Goal: Book appointment/travel/reservation

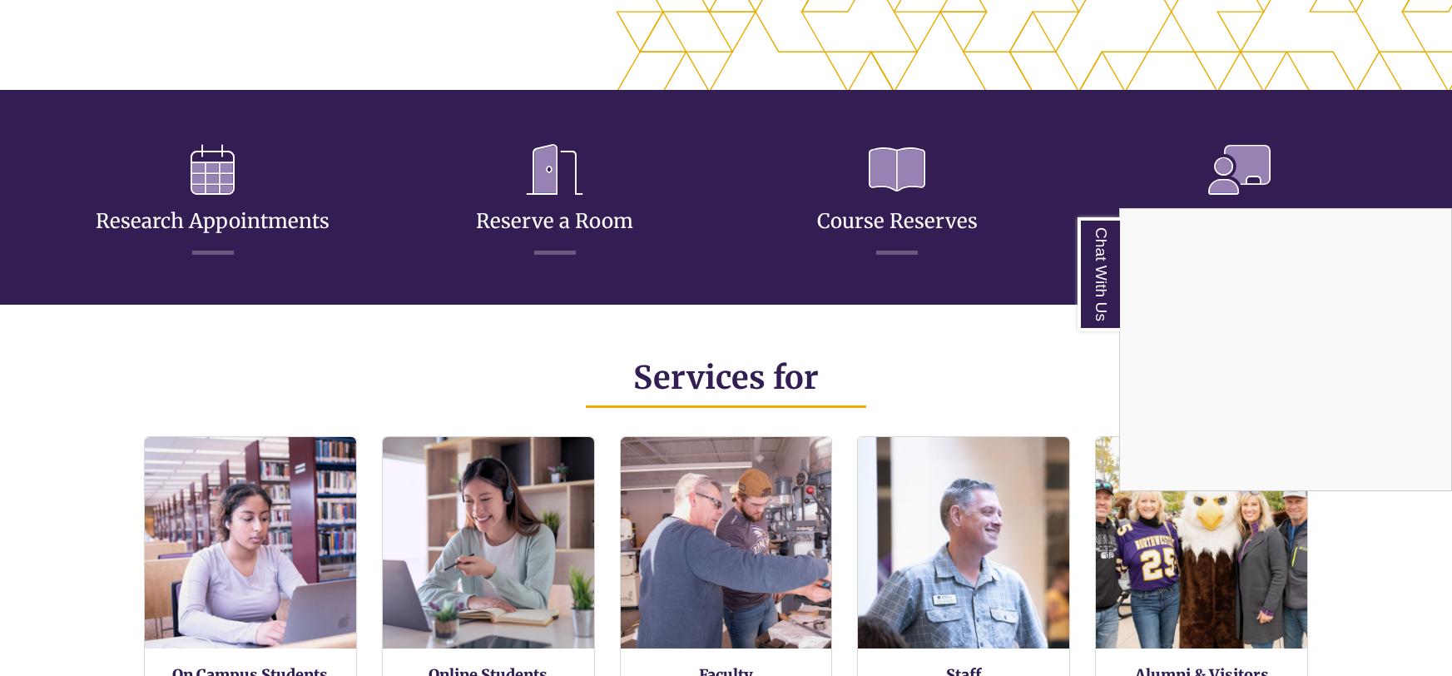
scroll to position [746, 0]
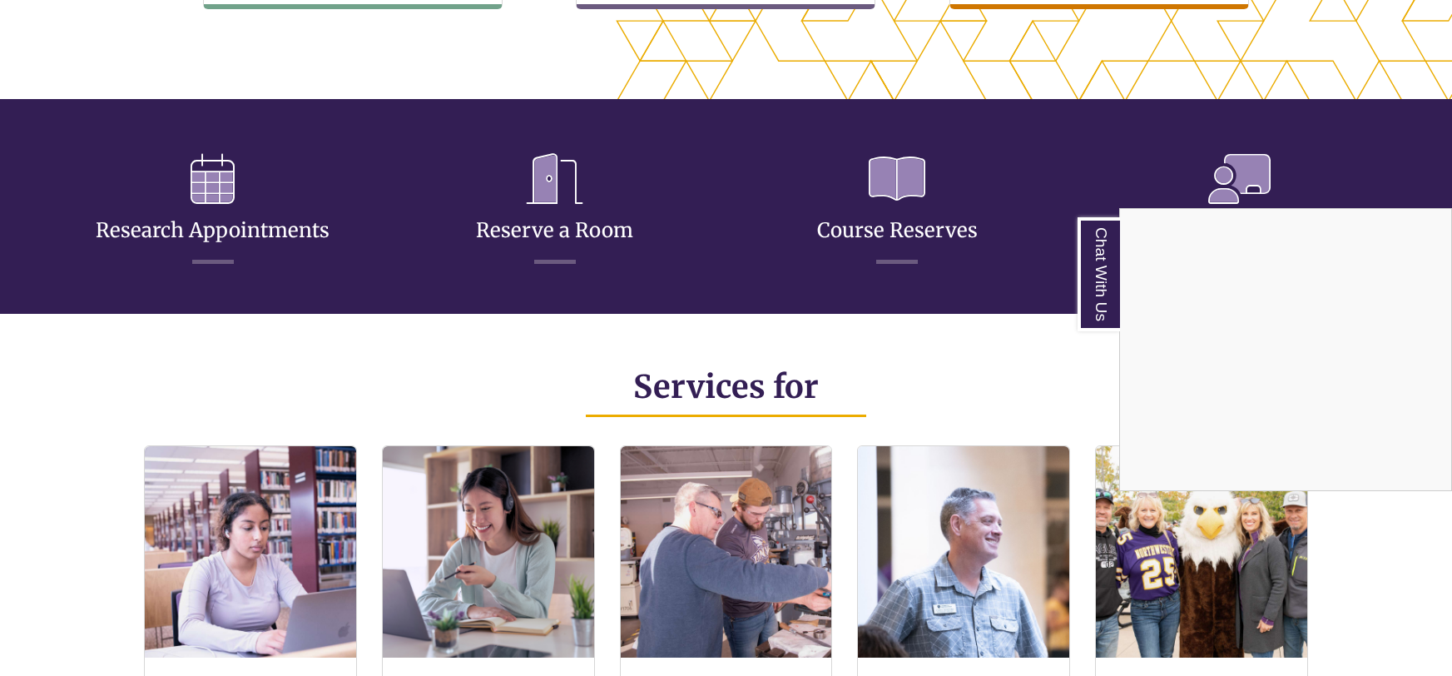
click at [542, 199] on div "Chat With Us" at bounding box center [726, 338] width 1452 height 676
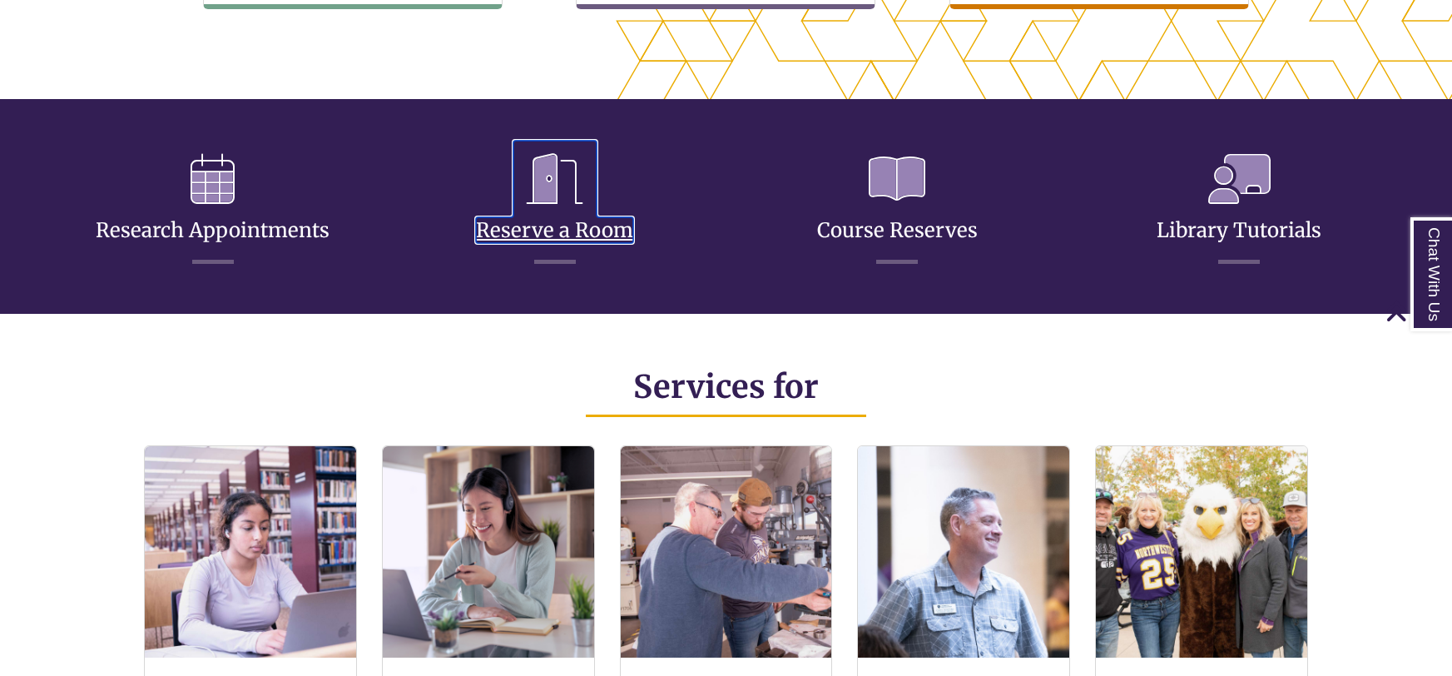
click at [568, 233] on link "Reserve a Room" at bounding box center [554, 210] width 157 height 66
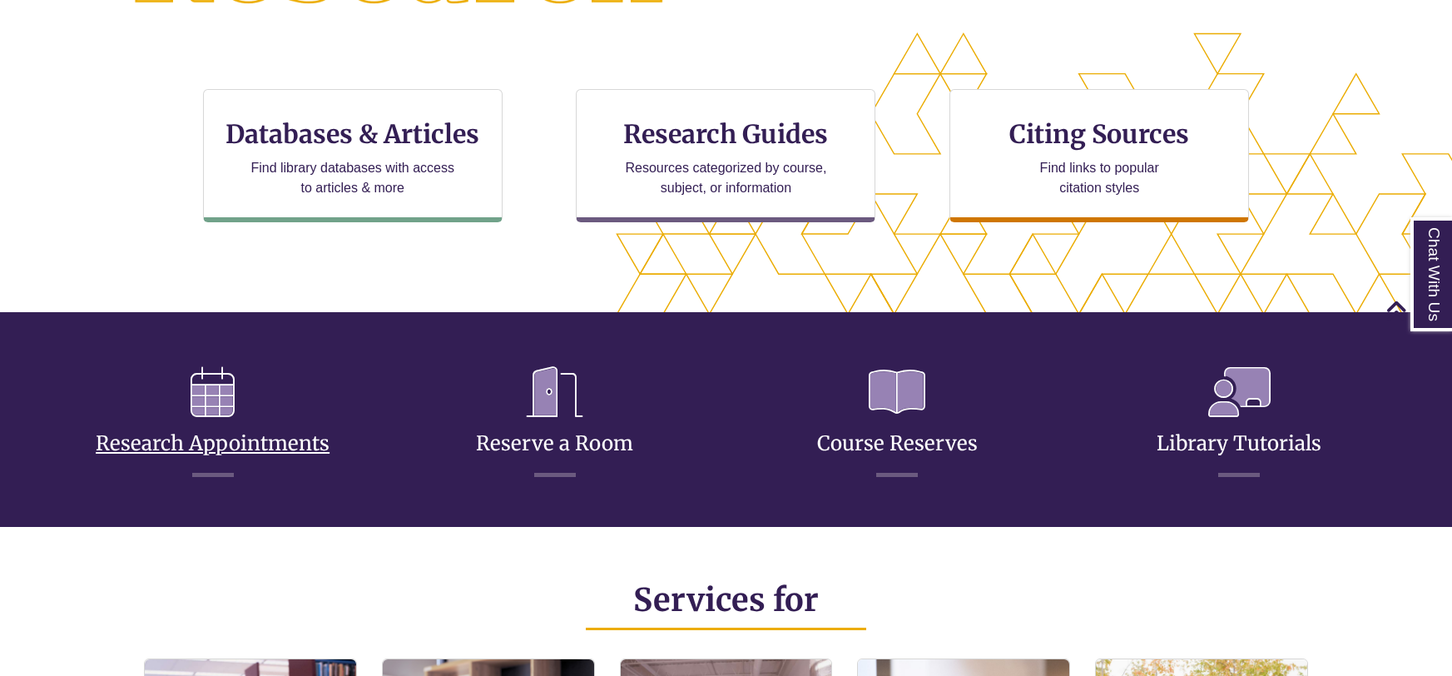
scroll to position [546, 0]
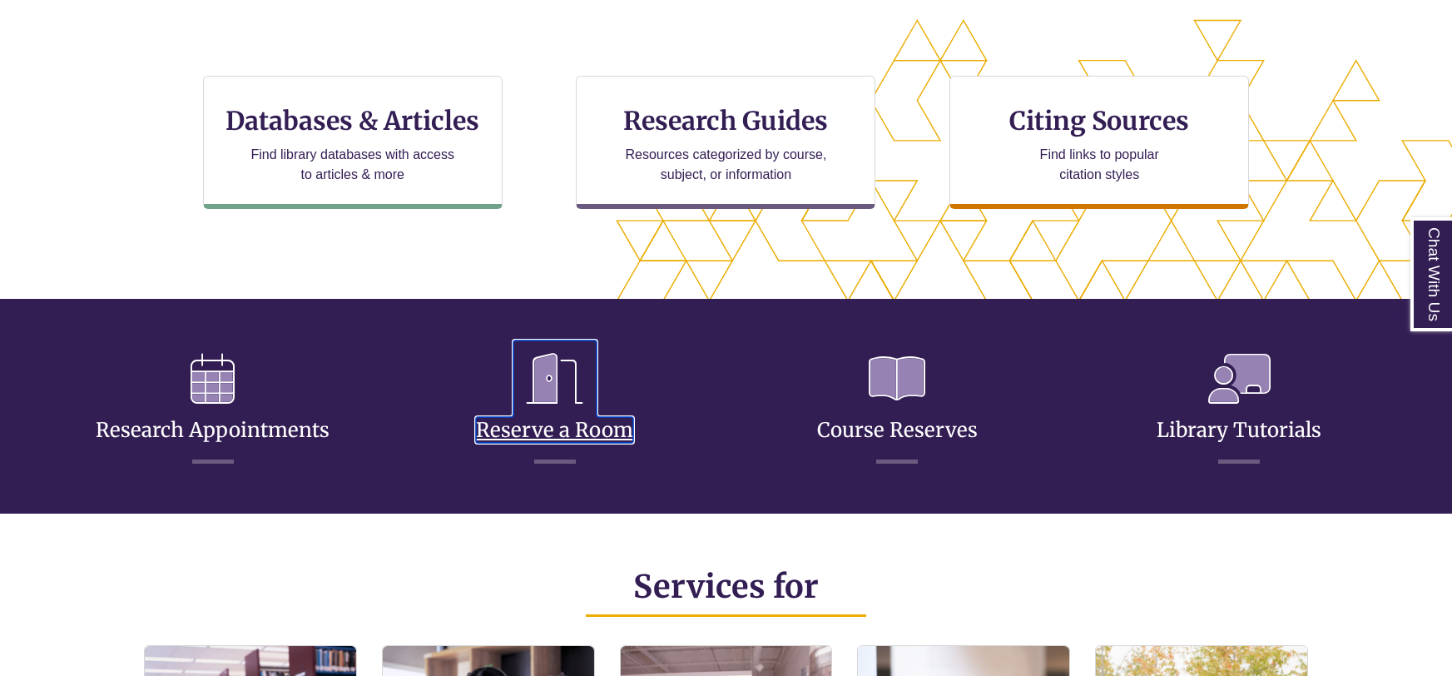
click at [590, 431] on link "Reserve a Room" at bounding box center [554, 410] width 157 height 66
